Goal: Transaction & Acquisition: Purchase product/service

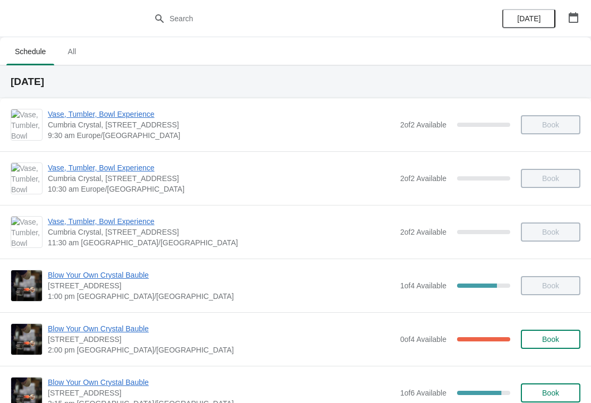
click at [578, 13] on icon "button" at bounding box center [573, 17] width 11 height 11
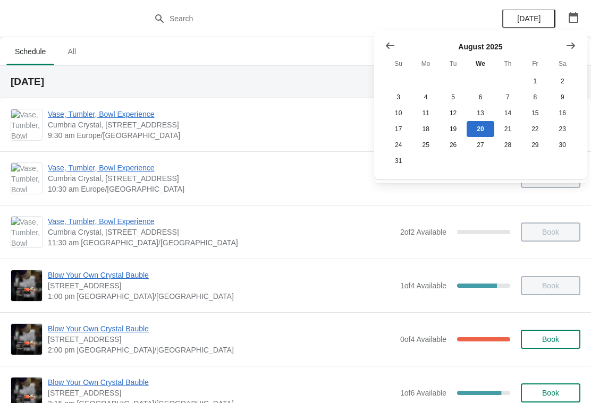
click at [572, 47] on icon "Show next month, September 2025" at bounding box center [570, 45] width 11 height 11
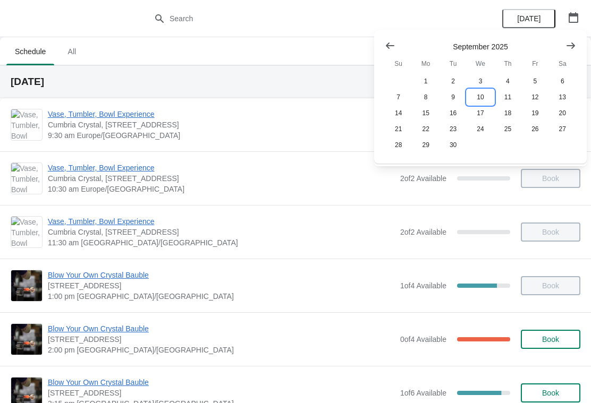
click at [487, 102] on button "10" at bounding box center [480, 97] width 27 height 16
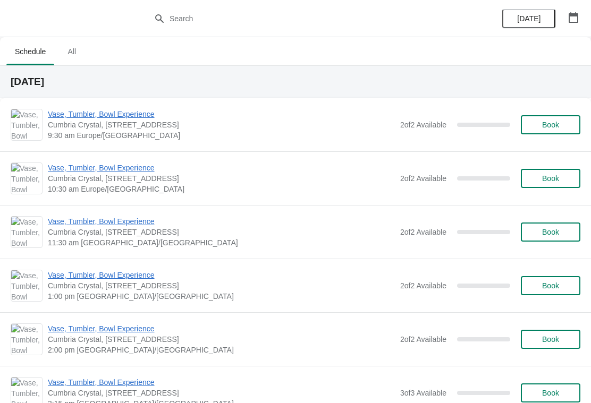
click at [554, 227] on button "Book" at bounding box center [551, 232] width 60 height 19
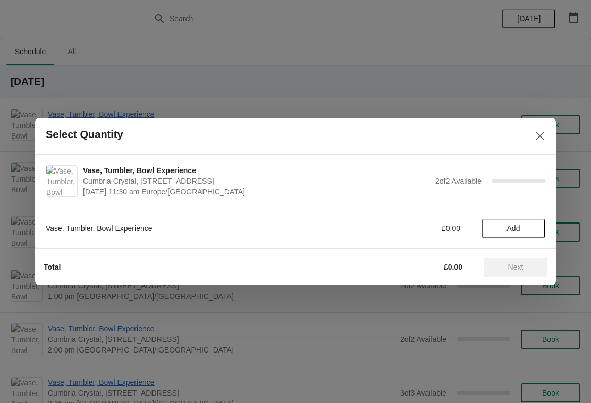
click at [519, 235] on button "Add" at bounding box center [513, 228] width 64 height 19
click at [528, 266] on span "Next" at bounding box center [515, 267] width 47 height 9
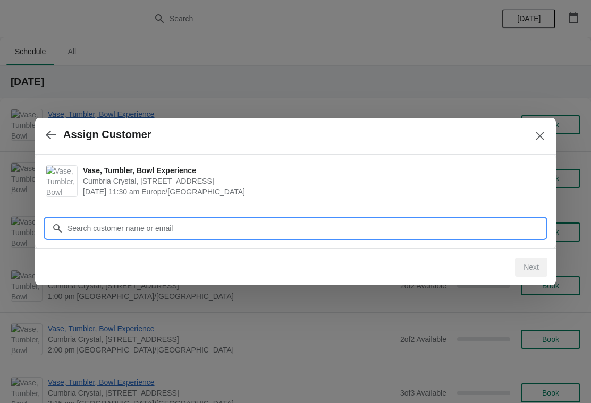
click at [209, 228] on input "Customer" at bounding box center [306, 228] width 478 height 19
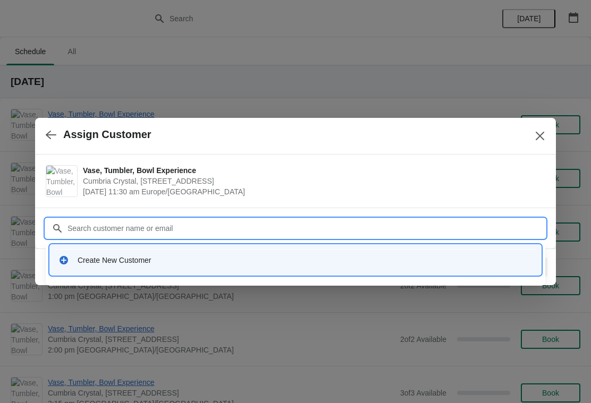
click at [136, 260] on div "Create New Customer" at bounding box center [305, 260] width 455 height 11
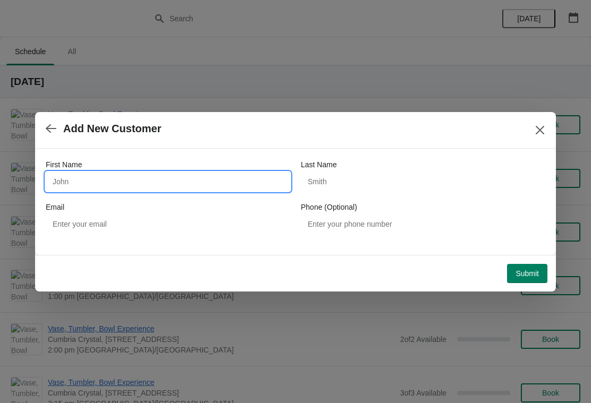
click at [107, 175] on input "First Name" at bounding box center [168, 181] width 244 height 19
type input "[PERSON_NAME]"
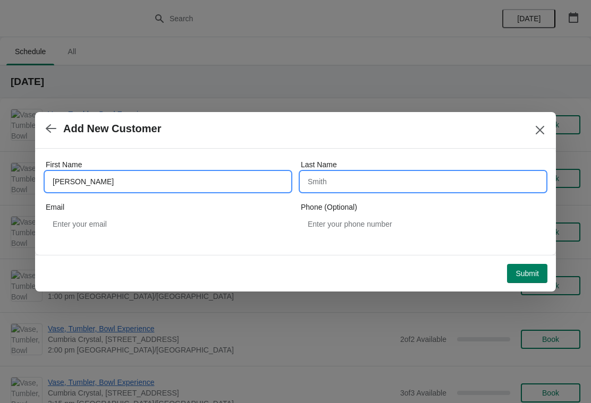
click at [354, 181] on input "Last Name" at bounding box center [423, 181] width 244 height 19
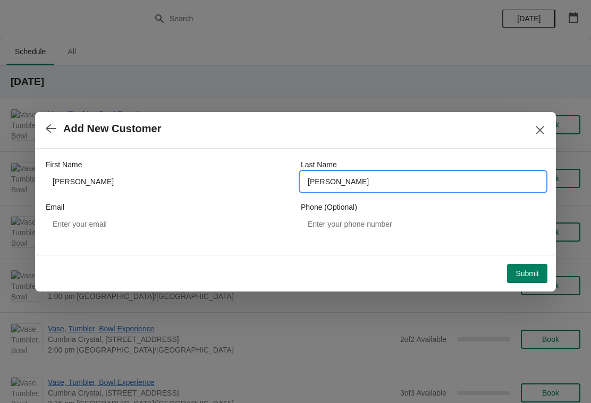
click at [357, 185] on input "[PERSON_NAME]" at bounding box center [423, 181] width 244 height 19
click at [328, 183] on input "[PERSON_NAME]" at bounding box center [423, 181] width 244 height 19
type input "[PERSON_NAME]"
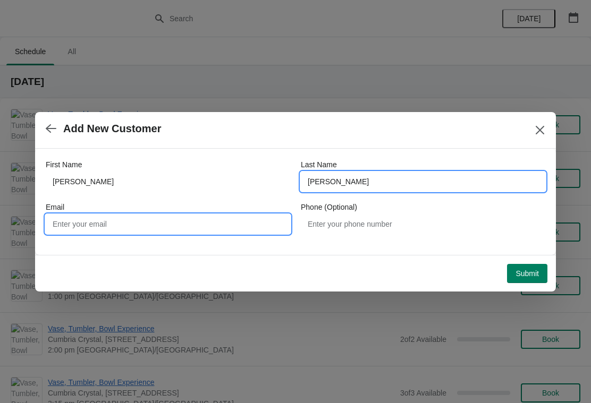
click at [223, 221] on input "Email" at bounding box center [168, 224] width 244 height 19
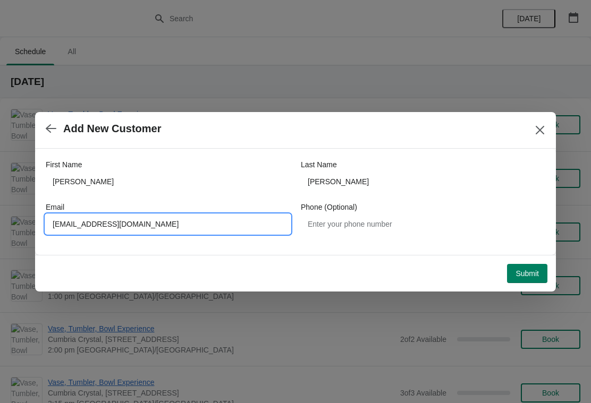
type input "[EMAIL_ADDRESS][DOMAIN_NAME]"
click at [528, 275] on span "Submit" at bounding box center [526, 273] width 23 height 9
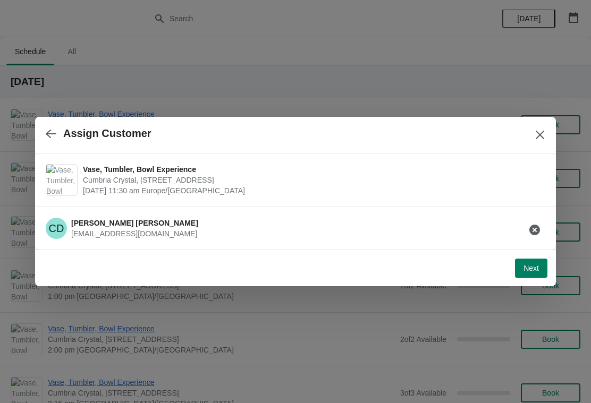
click at [533, 270] on span "Next" at bounding box center [530, 268] width 15 height 9
select select "Yes, I will collect"
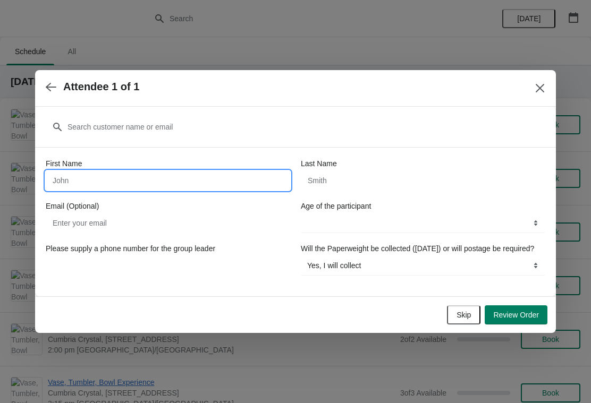
click at [147, 172] on input "First Name" at bounding box center [168, 180] width 244 height 19
type input "[PERSON_NAME]"
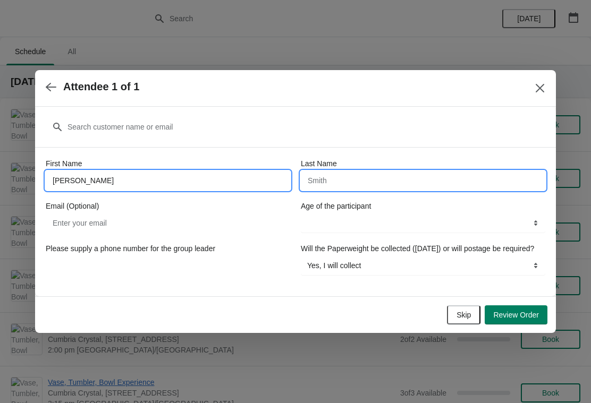
click at [375, 172] on input "Last Name" at bounding box center [423, 180] width 244 height 19
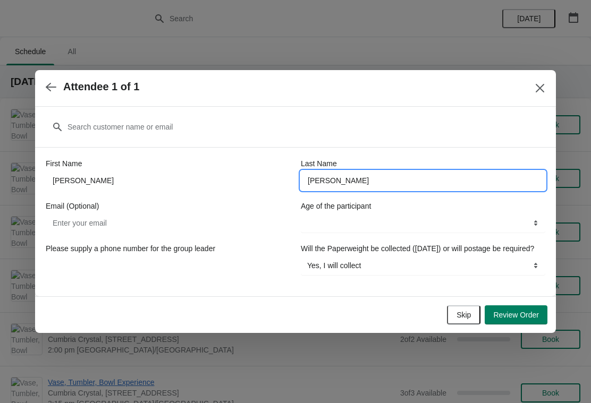
type input "[PERSON_NAME]"
click at [525, 223] on select "16+ years" at bounding box center [423, 223] width 244 height 19
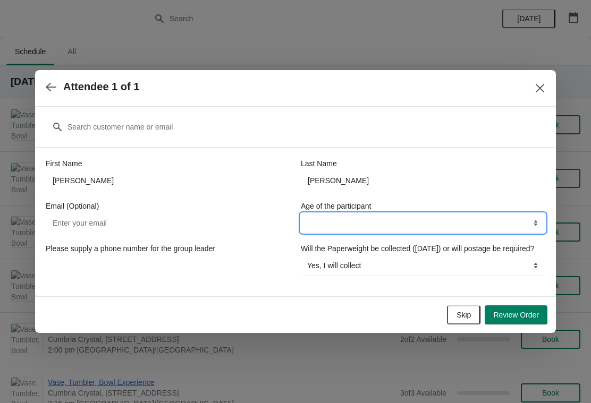
select select "16+ years"
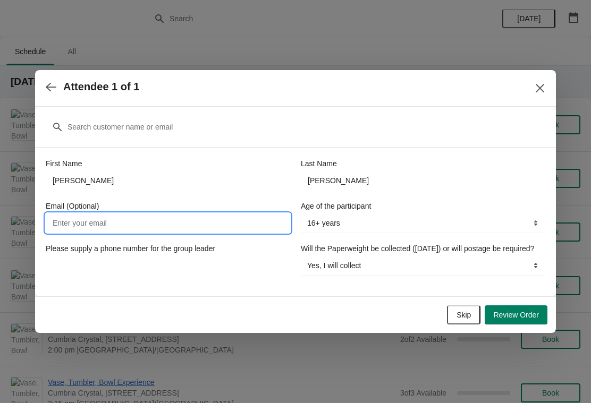
click at [146, 217] on input "Email (Optional)" at bounding box center [168, 223] width 244 height 19
click at [544, 273] on select "Yes, I will collect No, I will require postage" at bounding box center [423, 265] width 244 height 19
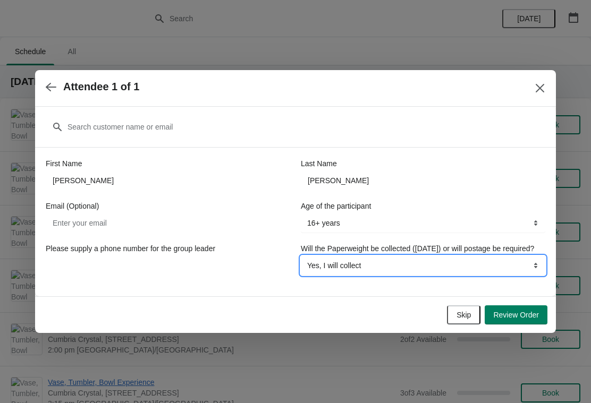
select select "No, I will require postage"
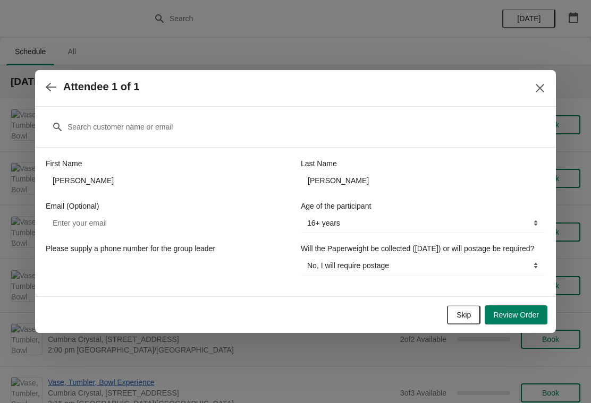
click at [517, 319] on span "Review Order" at bounding box center [516, 315] width 46 height 9
